Goal: Find specific page/section: Find specific page/section

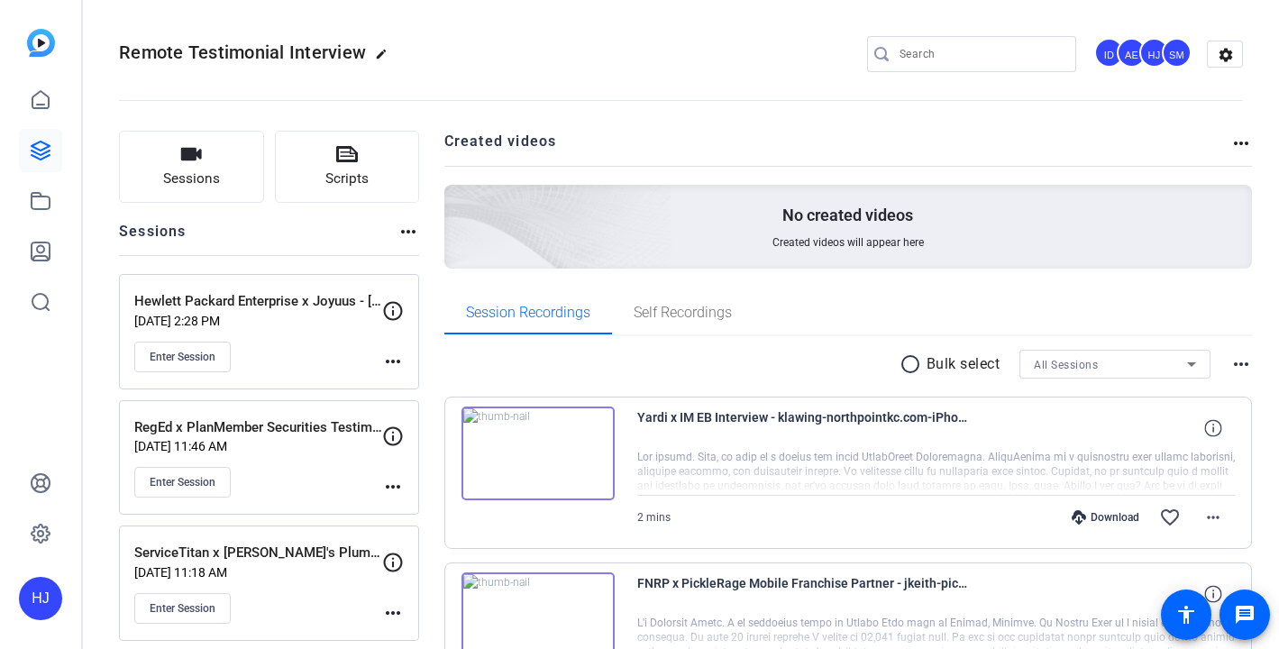
click at [948, 51] on input "Search" at bounding box center [981, 54] width 162 height 22
click at [941, 49] on input "Search" at bounding box center [981, 54] width 162 height 22
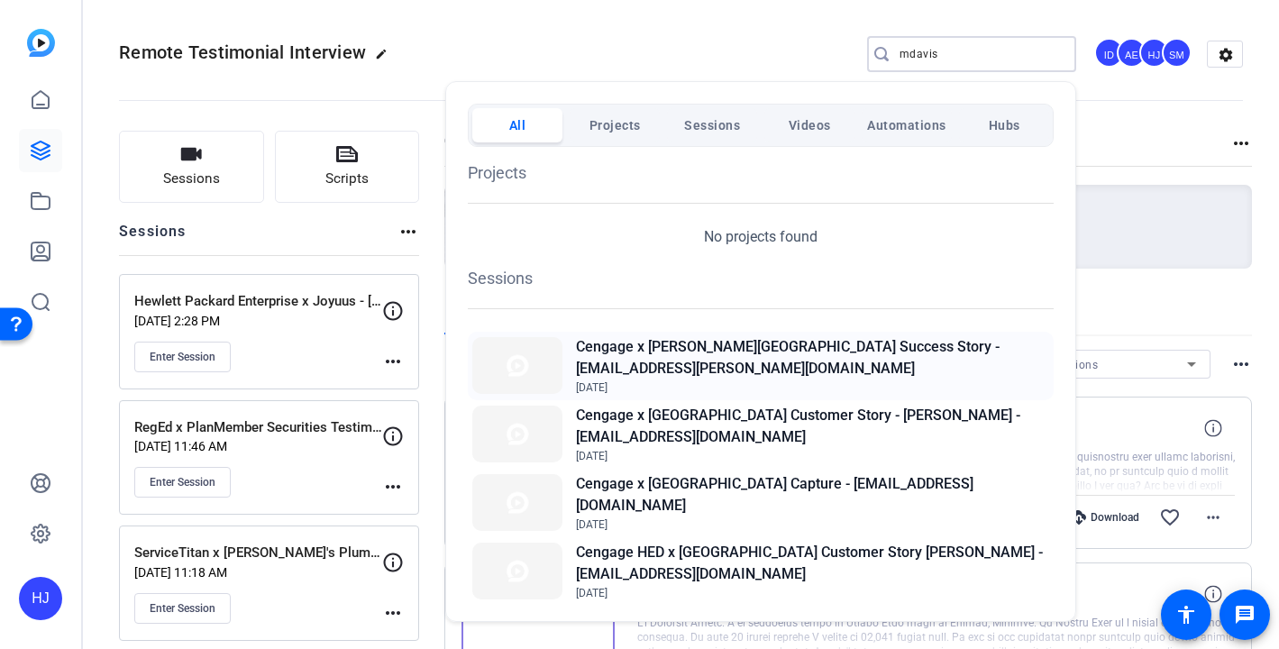
type input "mdavis"
click at [819, 352] on h2 "Cengage x [PERSON_NAME][GEOGRAPHIC_DATA] Success Story - [EMAIL_ADDRESS][PERSON…" at bounding box center [812, 357] width 473 height 43
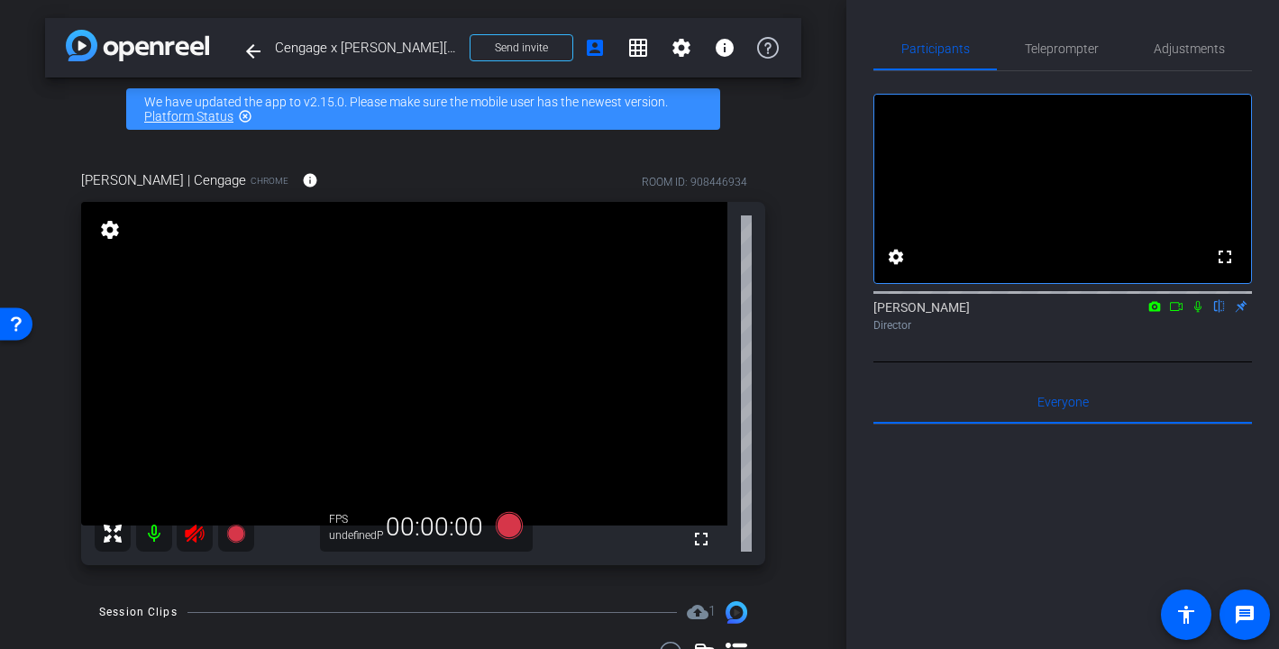
click at [196, 534] on icon at bounding box center [194, 534] width 19 height 18
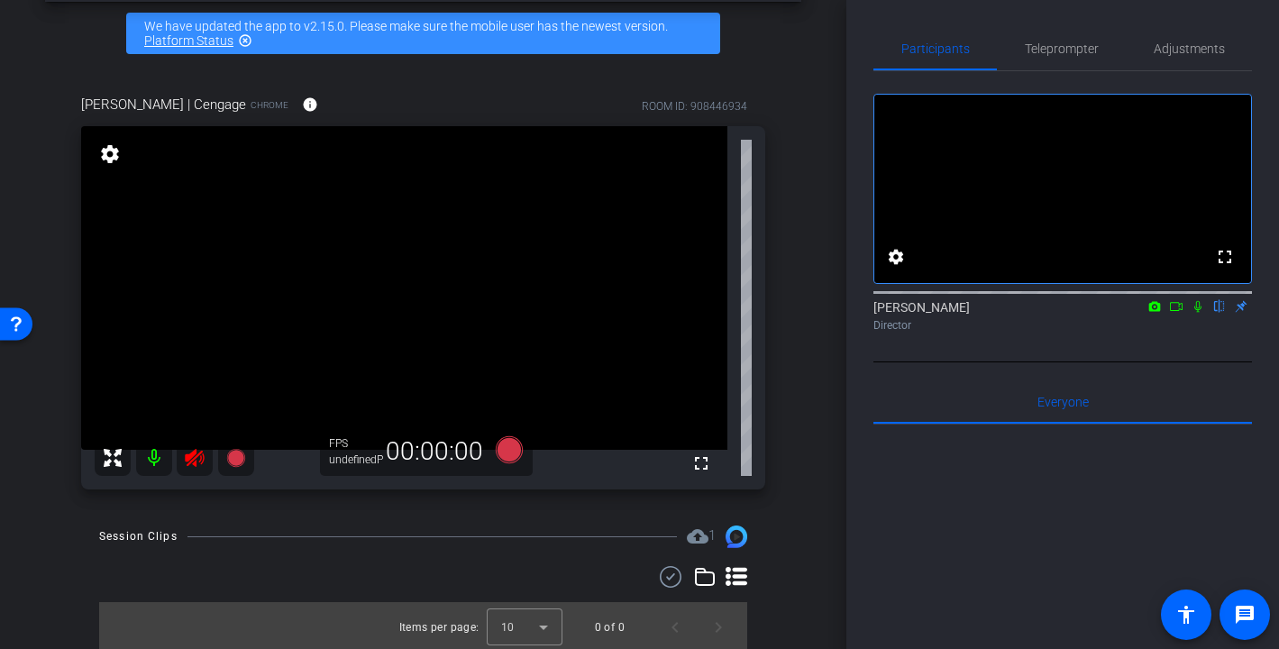
scroll to position [79, 0]
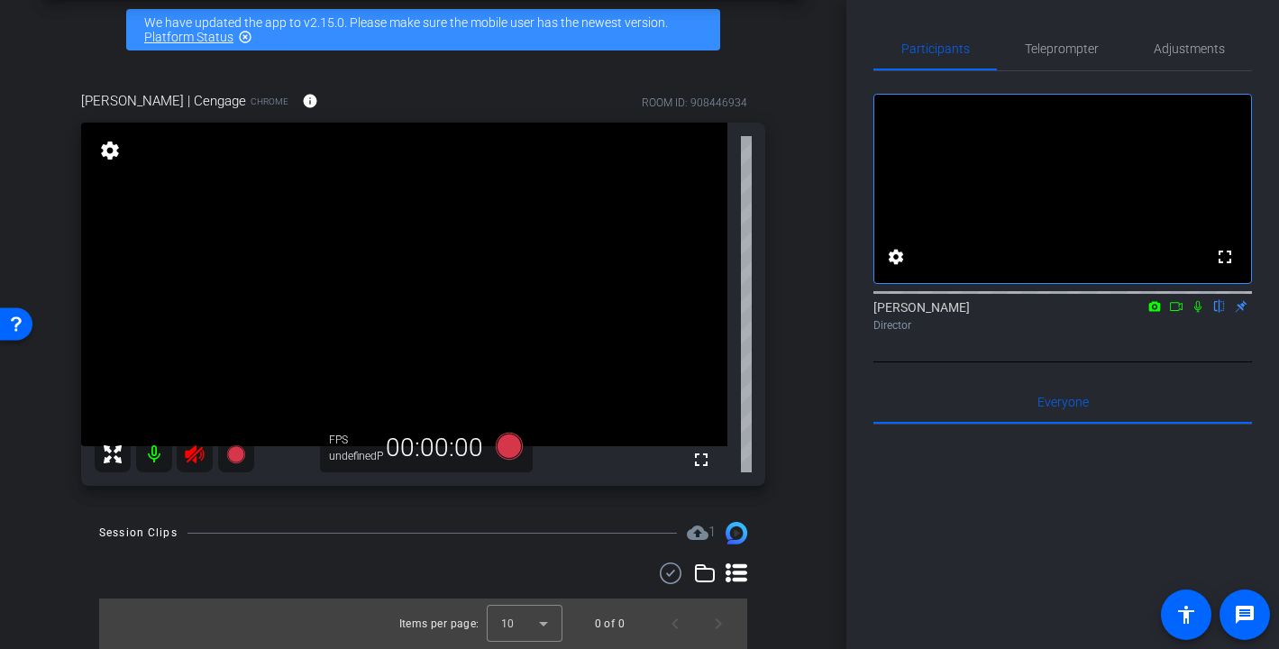
click at [192, 466] on div at bounding box center [175, 454] width 160 height 36
click at [186, 454] on div at bounding box center [175, 454] width 160 height 36
click at [187, 454] on div at bounding box center [175, 454] width 160 height 36
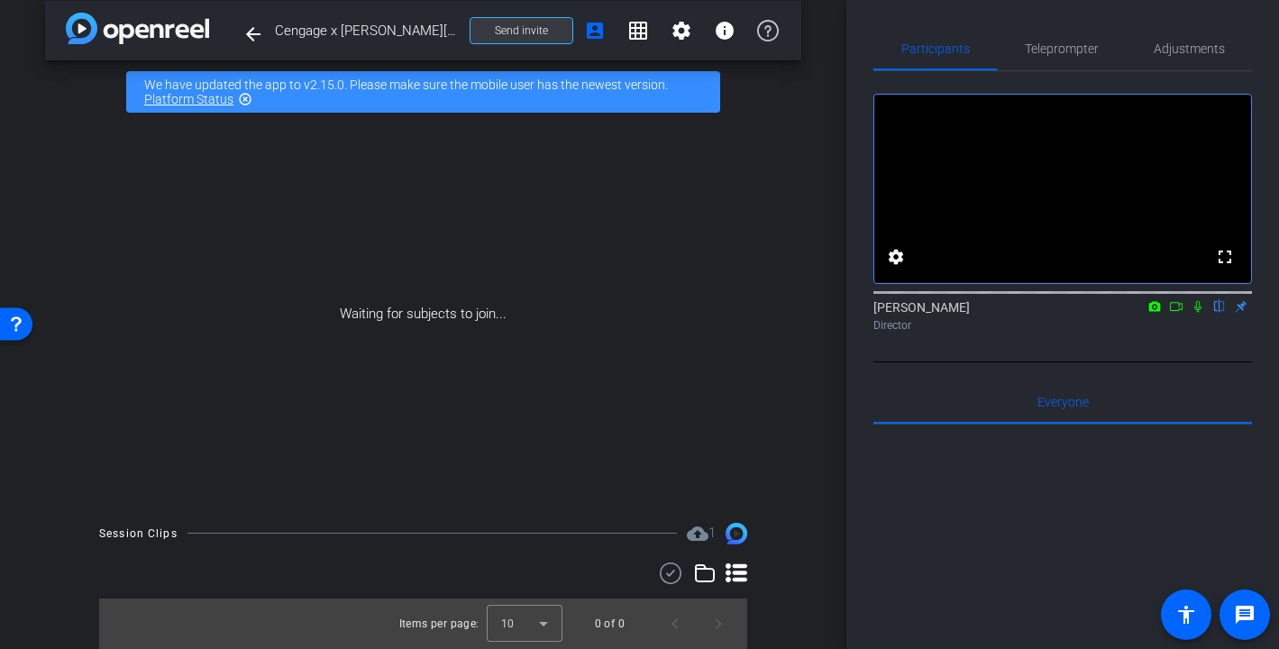
scroll to position [17, 0]
